Goal: Task Accomplishment & Management: Manage account settings

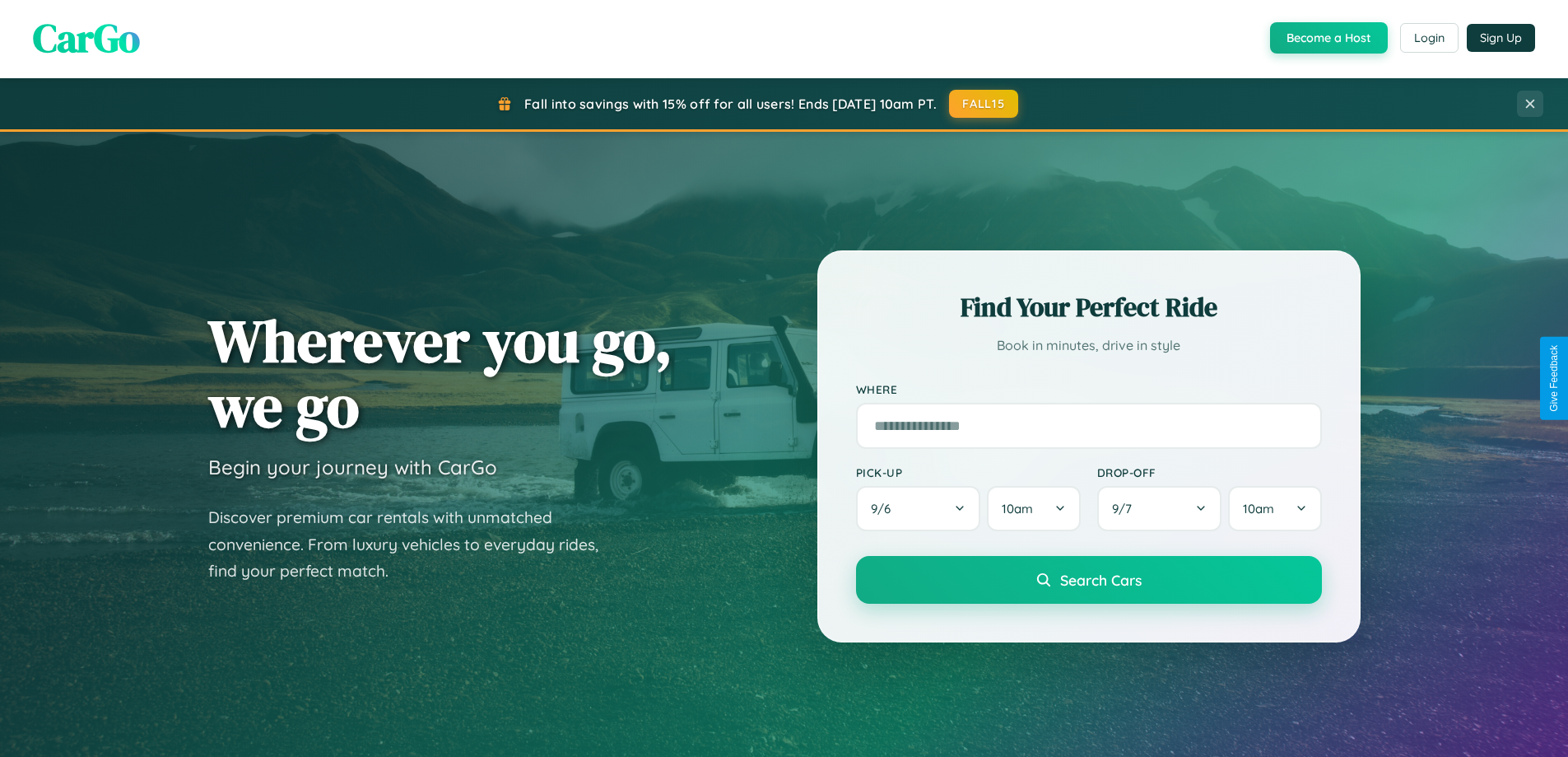
scroll to position [1133, 0]
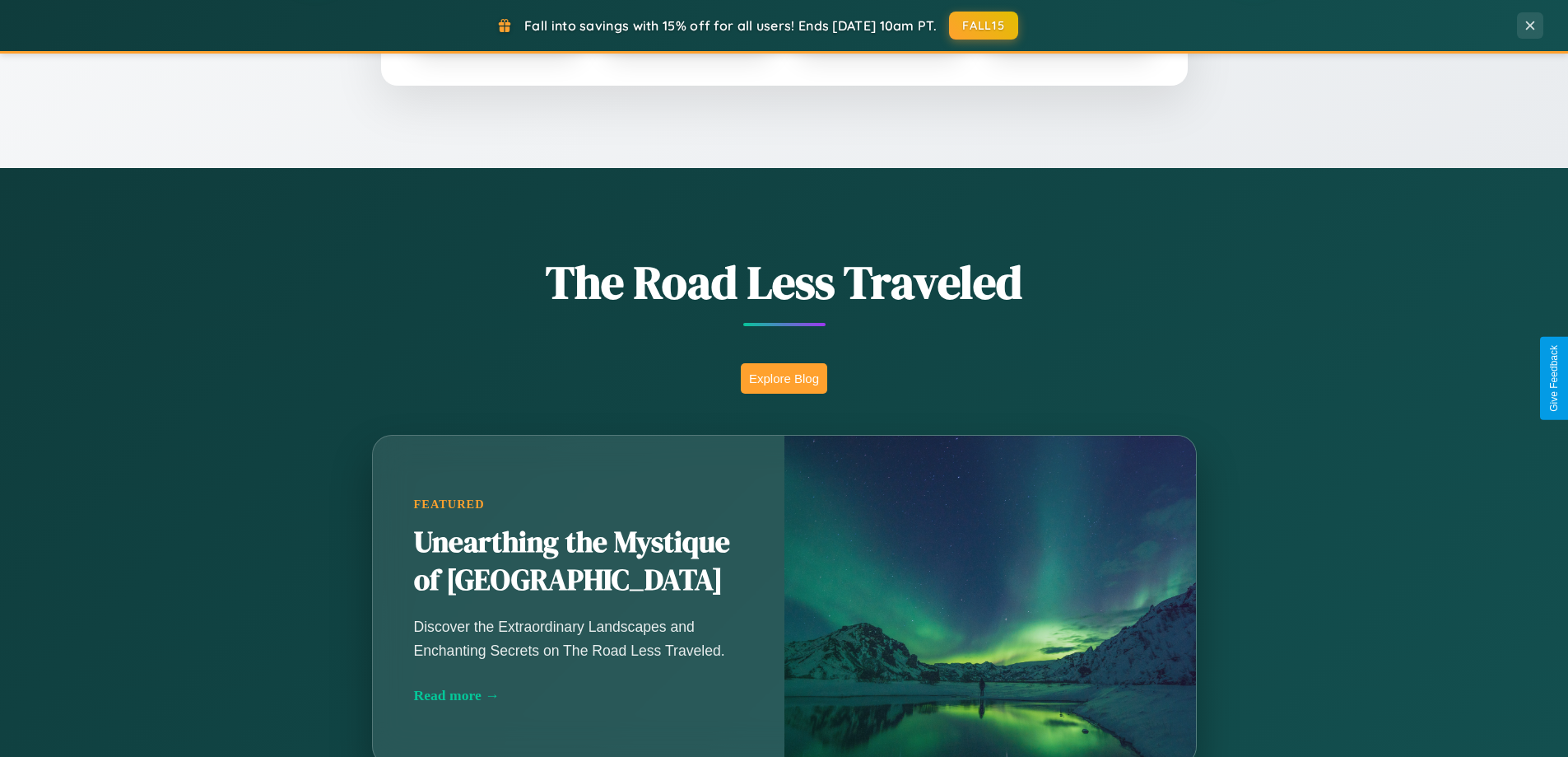
click at [784, 378] on button "Explore Blog" at bounding box center [784, 378] width 86 height 30
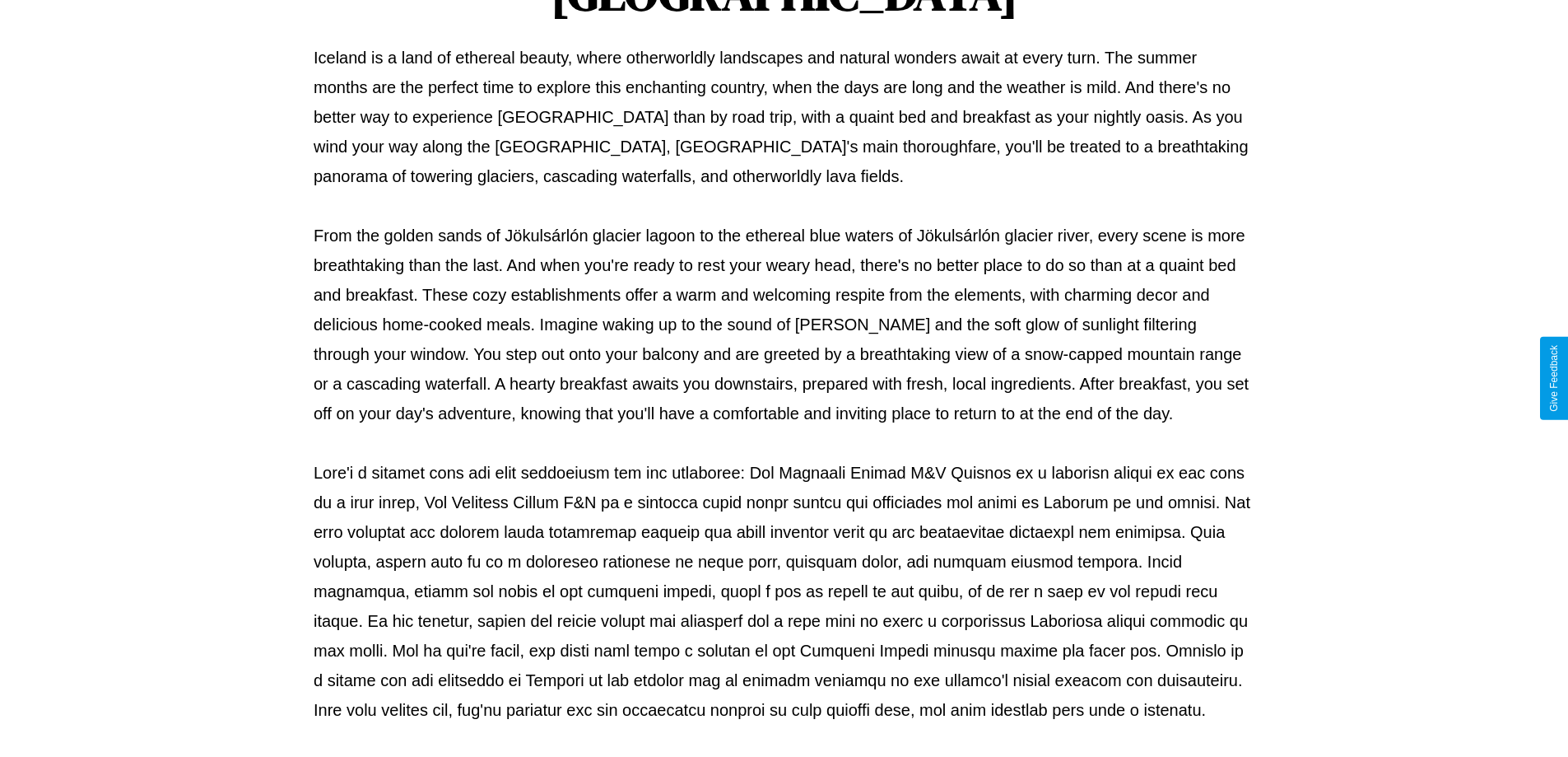
scroll to position [533, 0]
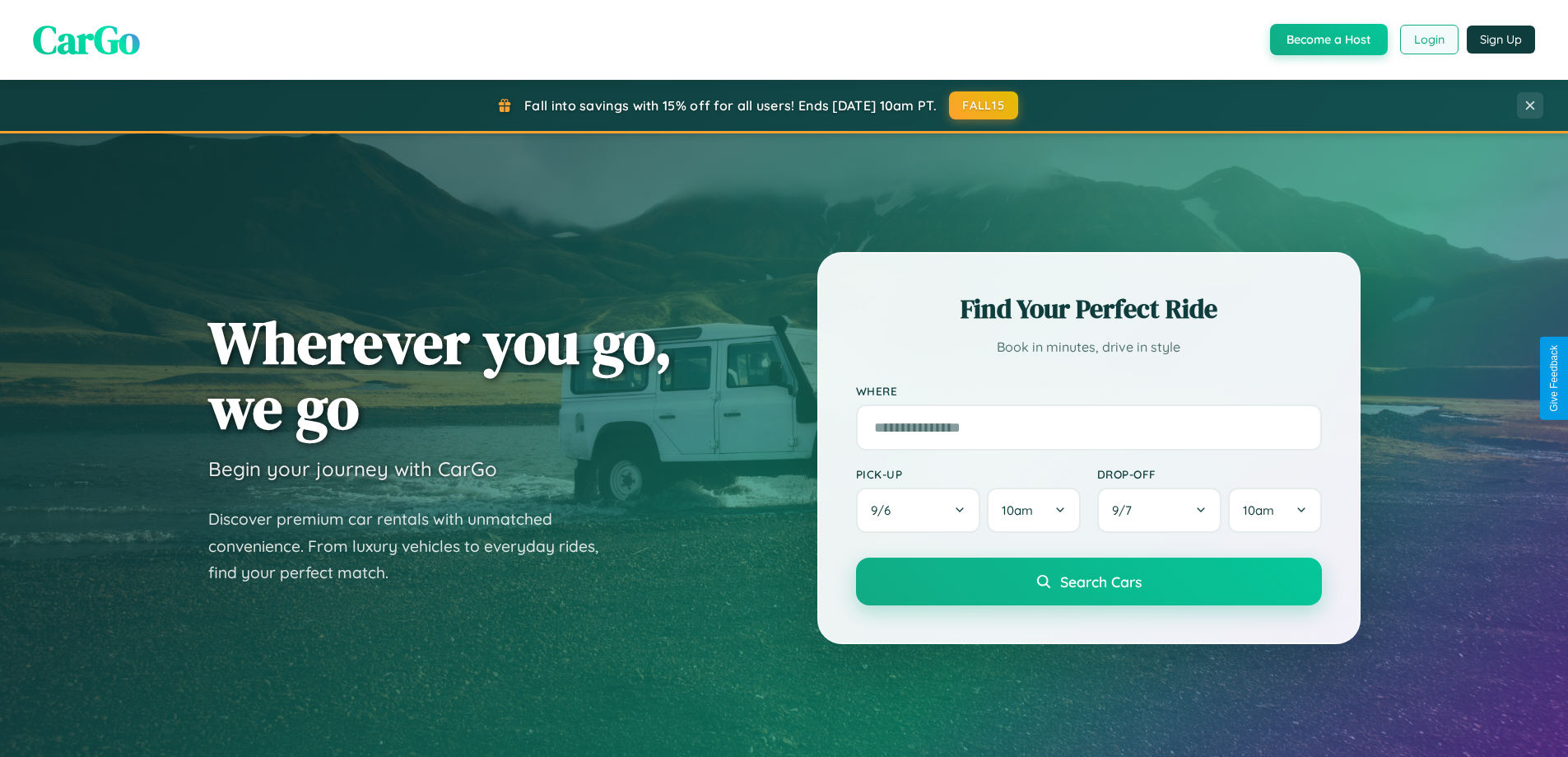
click at [1428, 39] on button "Login" at bounding box center [1429, 39] width 59 height 29
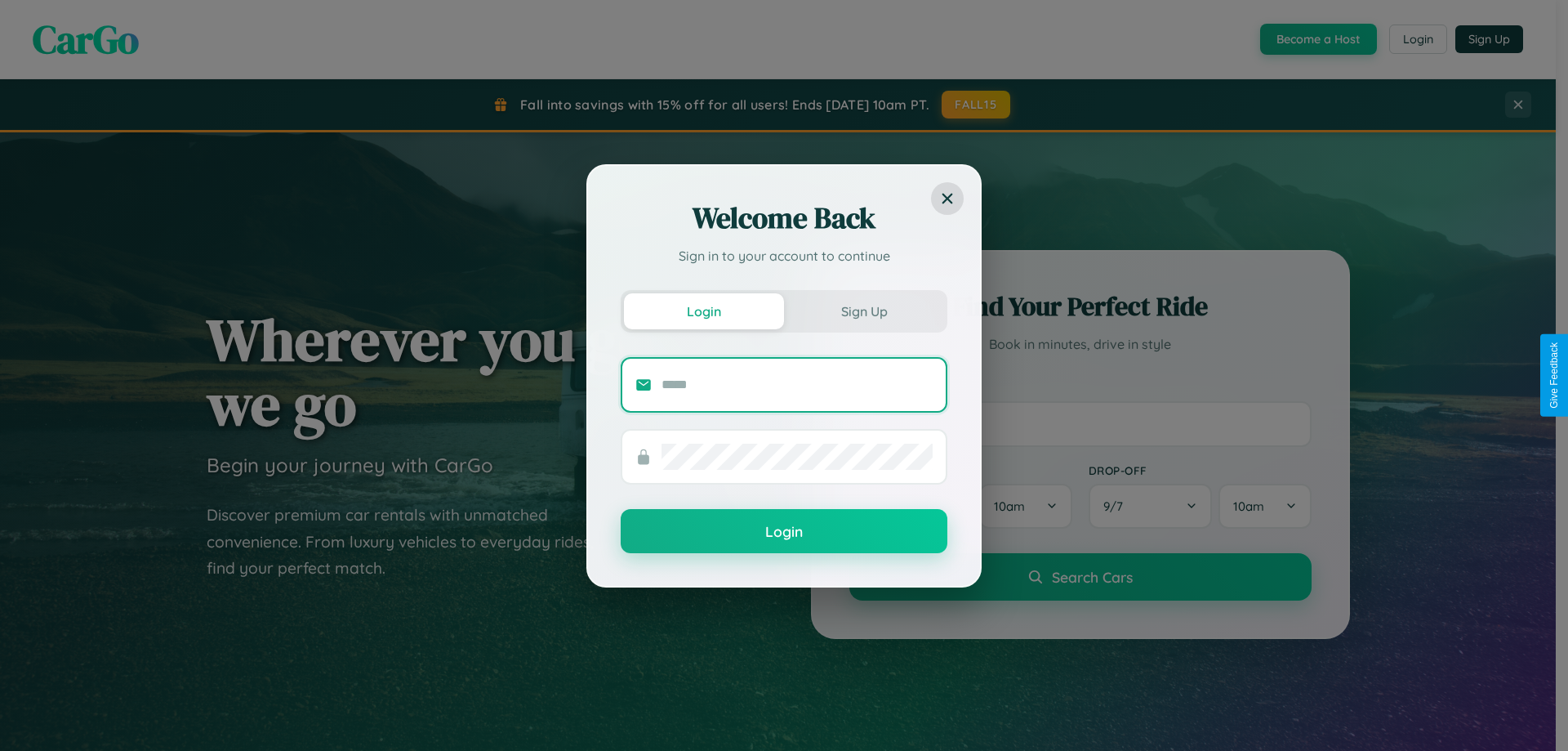
click at [797, 384] on input "text" at bounding box center [796, 384] width 271 height 26
type input "**********"
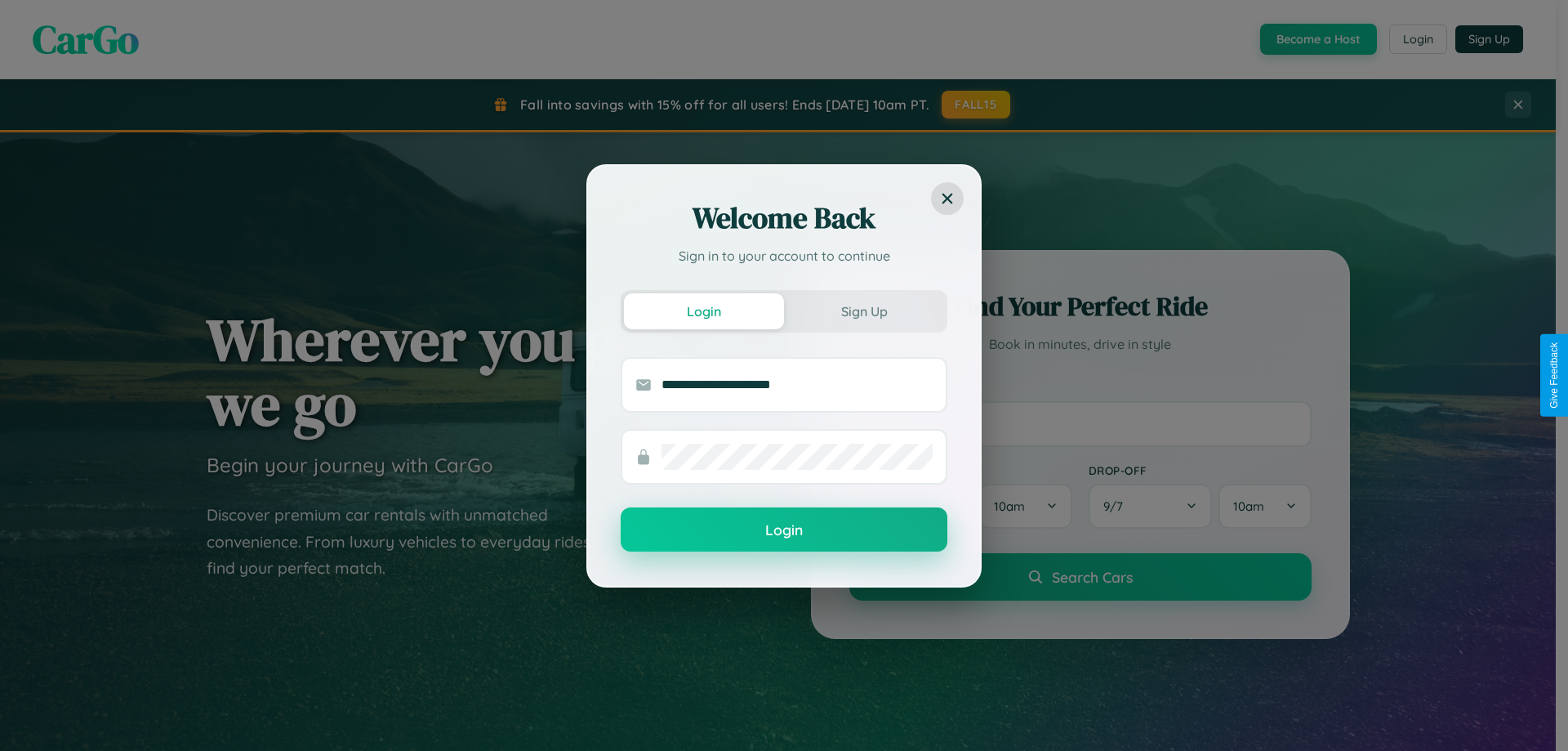
click at [784, 530] on button "Login" at bounding box center [783, 529] width 326 height 44
